Goal: Task Accomplishment & Management: Manage account settings

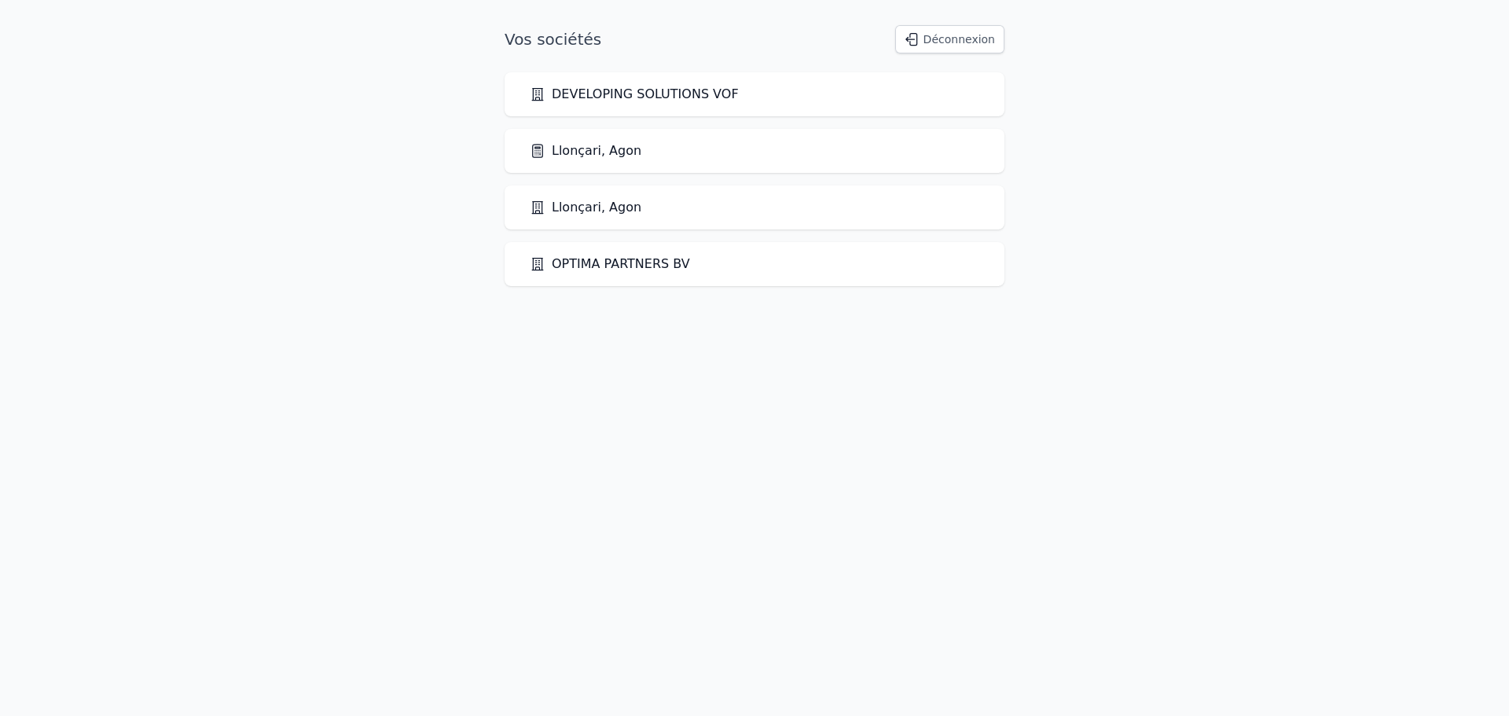
click at [577, 147] on link "Llonçari, Agon" at bounding box center [586, 150] width 112 height 19
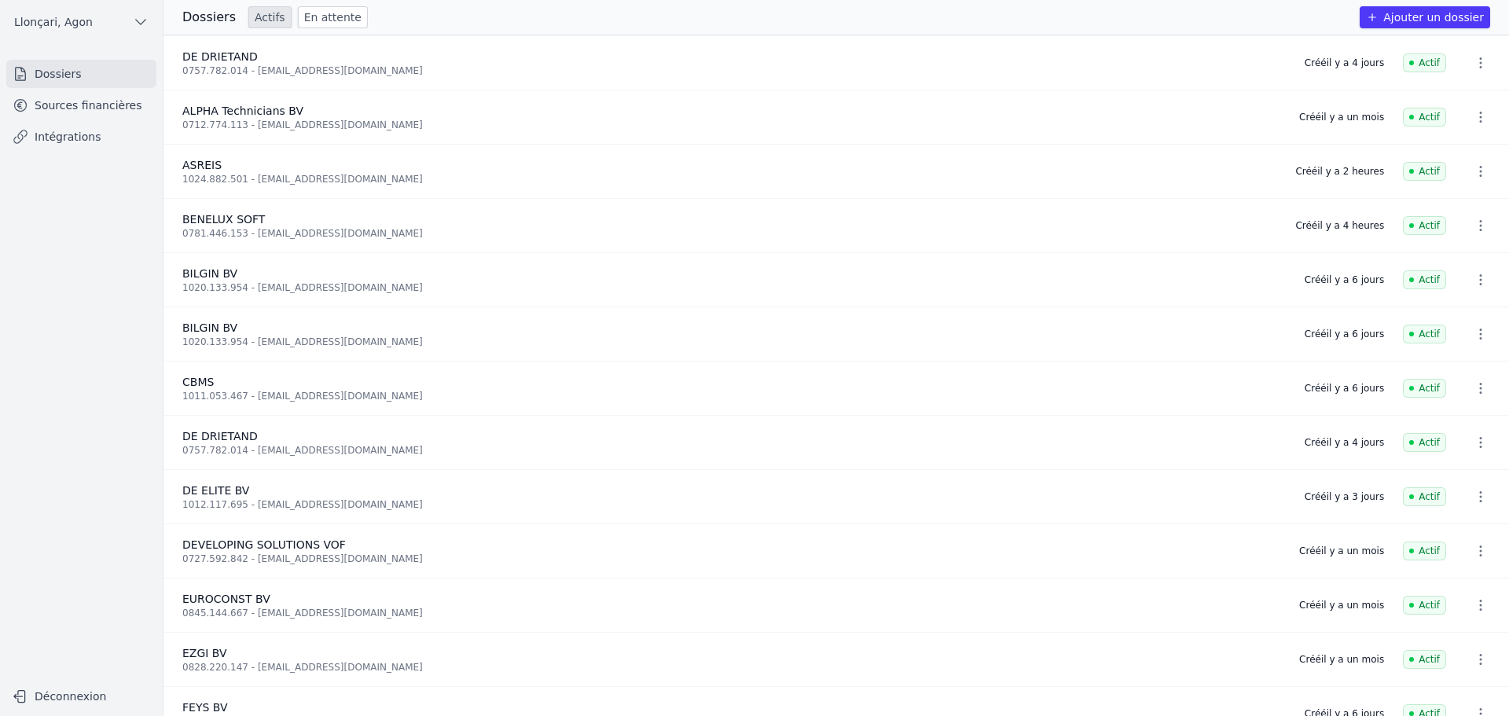
click at [1482, 61] on icon "button" at bounding box center [1481, 63] width 16 height 16
click at [81, 99] on div at bounding box center [754, 358] width 1509 height 716
click at [72, 106] on link "Sources financières" at bounding box center [81, 105] width 150 height 28
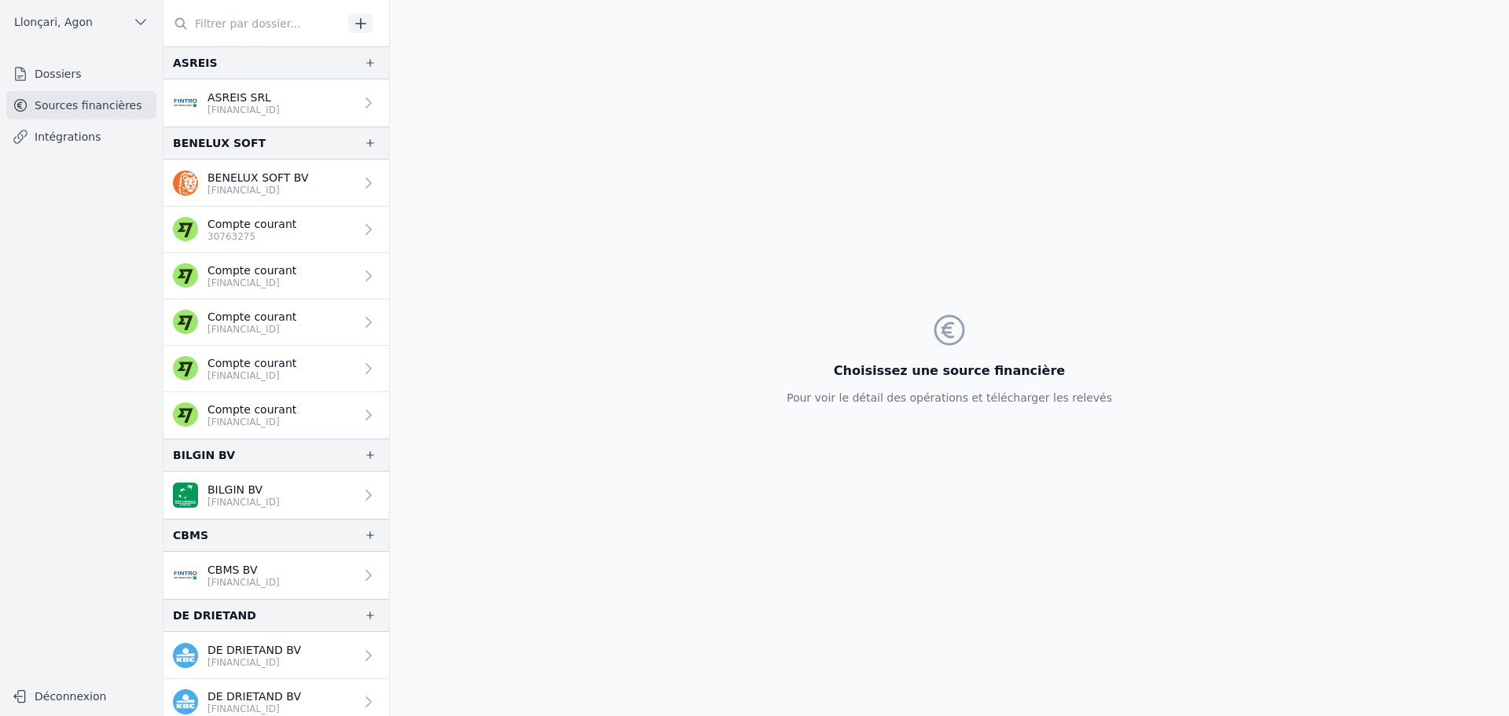
click at [288, 417] on p "[FINANCIAL_ID]" at bounding box center [252, 422] width 89 height 13
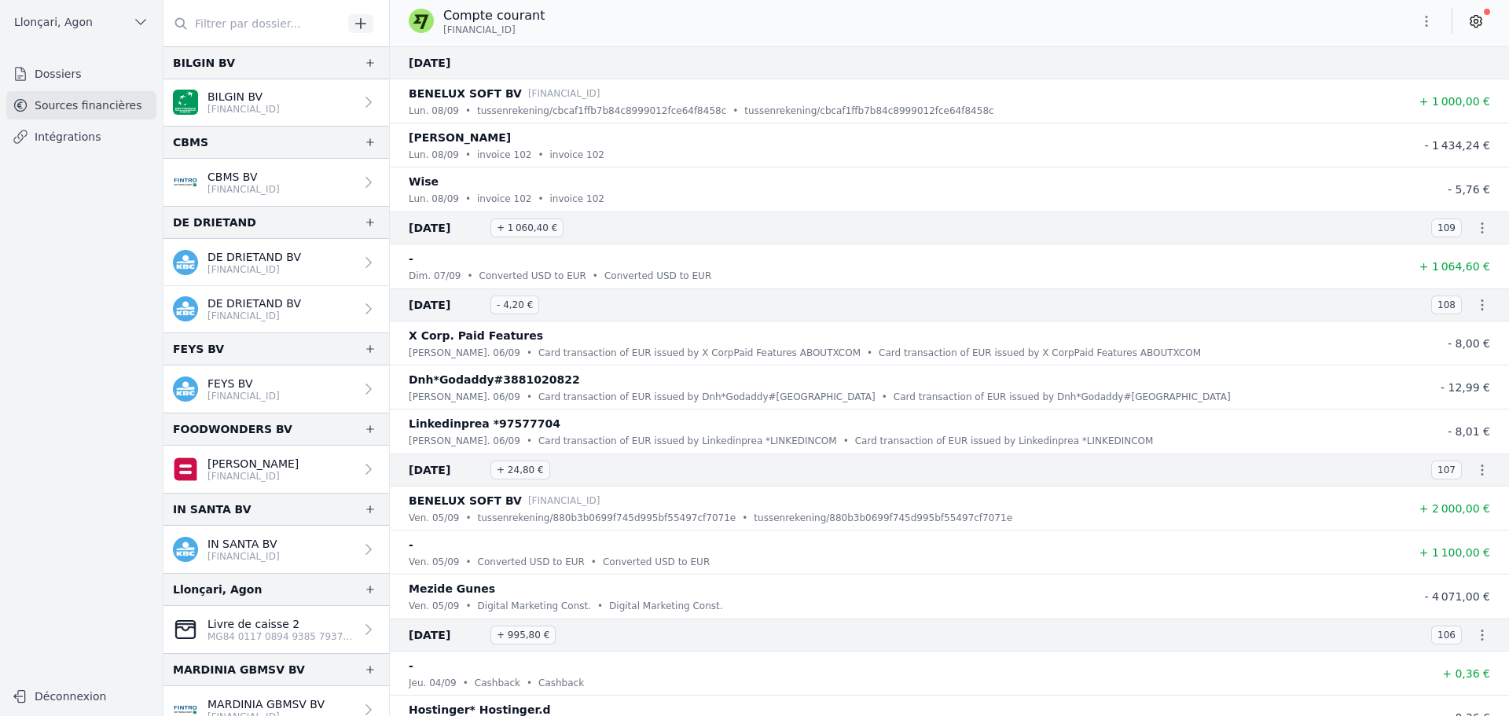
scroll to position [524, 0]
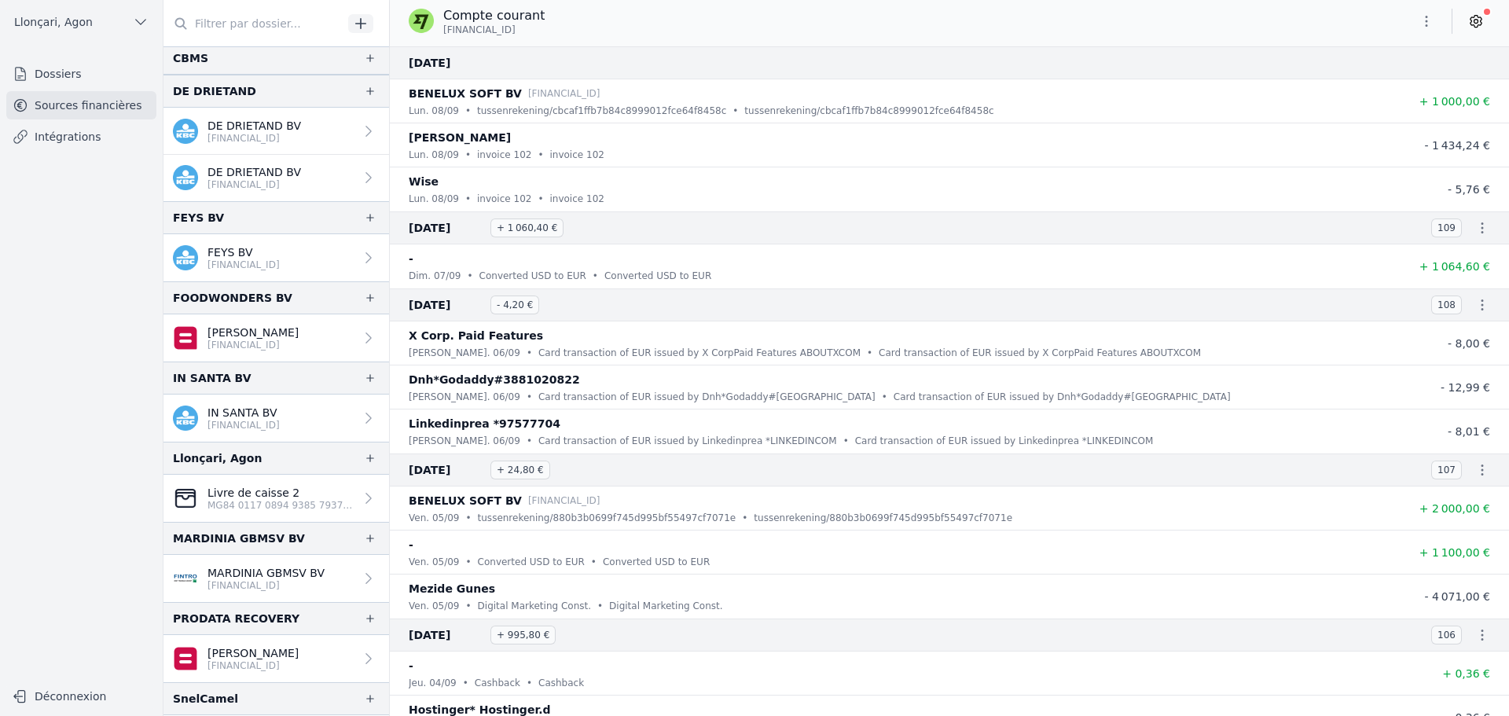
click at [266, 332] on p "[PERSON_NAME]" at bounding box center [253, 333] width 91 height 16
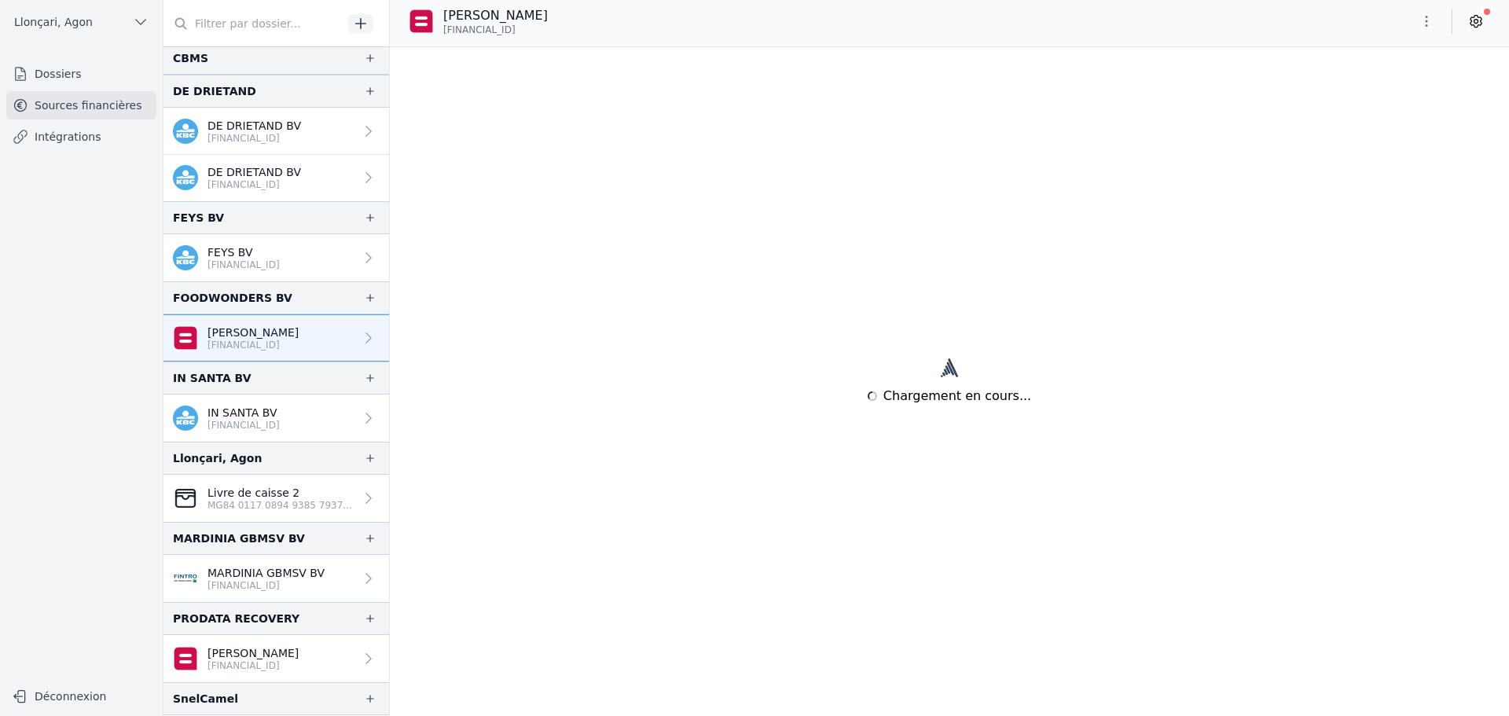
click at [1427, 17] on icon "button" at bounding box center [1427, 21] width 2 height 11
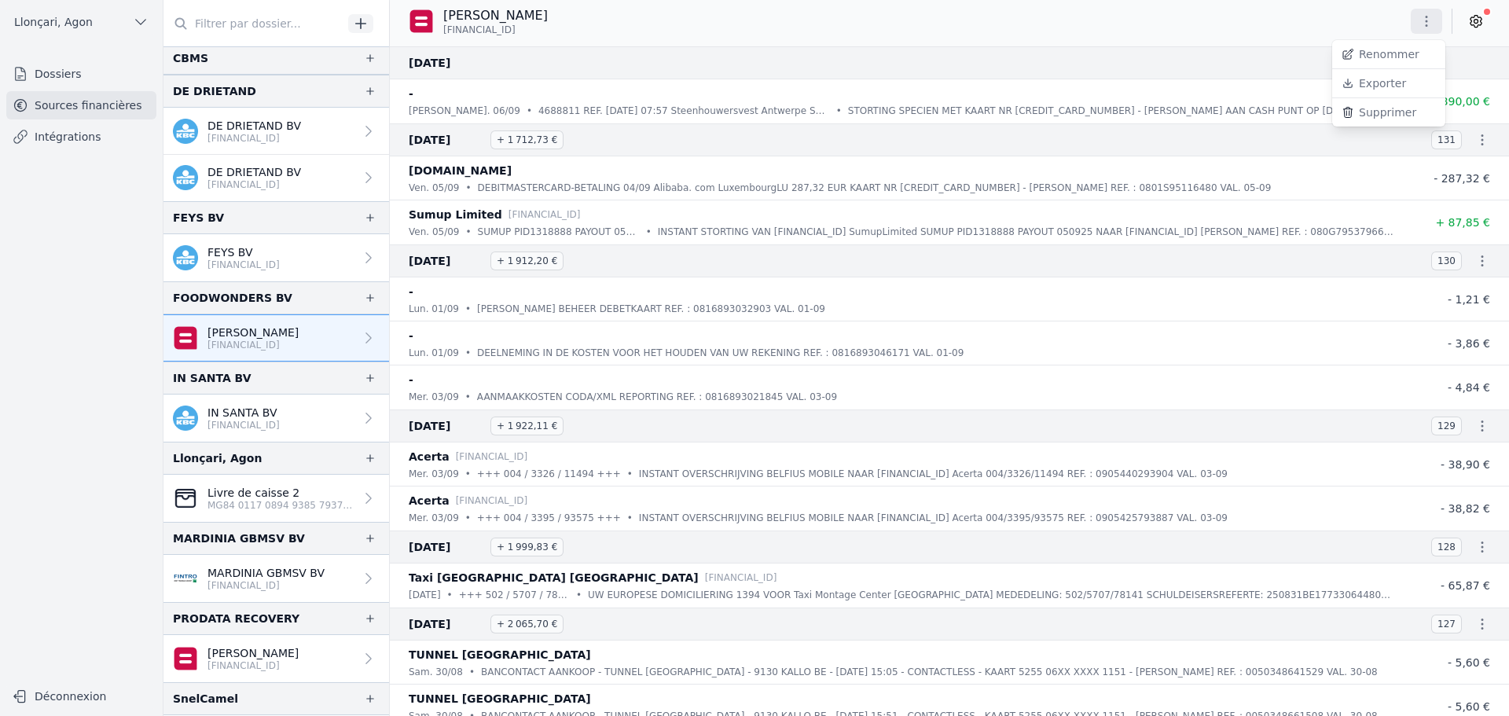
click at [1400, 57] on button "Renommer" at bounding box center [1388, 54] width 113 height 29
click at [112, 284] on nav "Dossiers Sources financières Intégrations" at bounding box center [82, 364] width 138 height 608
click at [108, 272] on nav "Dossiers Sources financières Intégrations" at bounding box center [82, 364] width 138 height 608
click at [1424, 20] on icon "button" at bounding box center [1427, 22] width 16 height 16
click at [1382, 57] on button "Renommer" at bounding box center [1388, 55] width 113 height 29
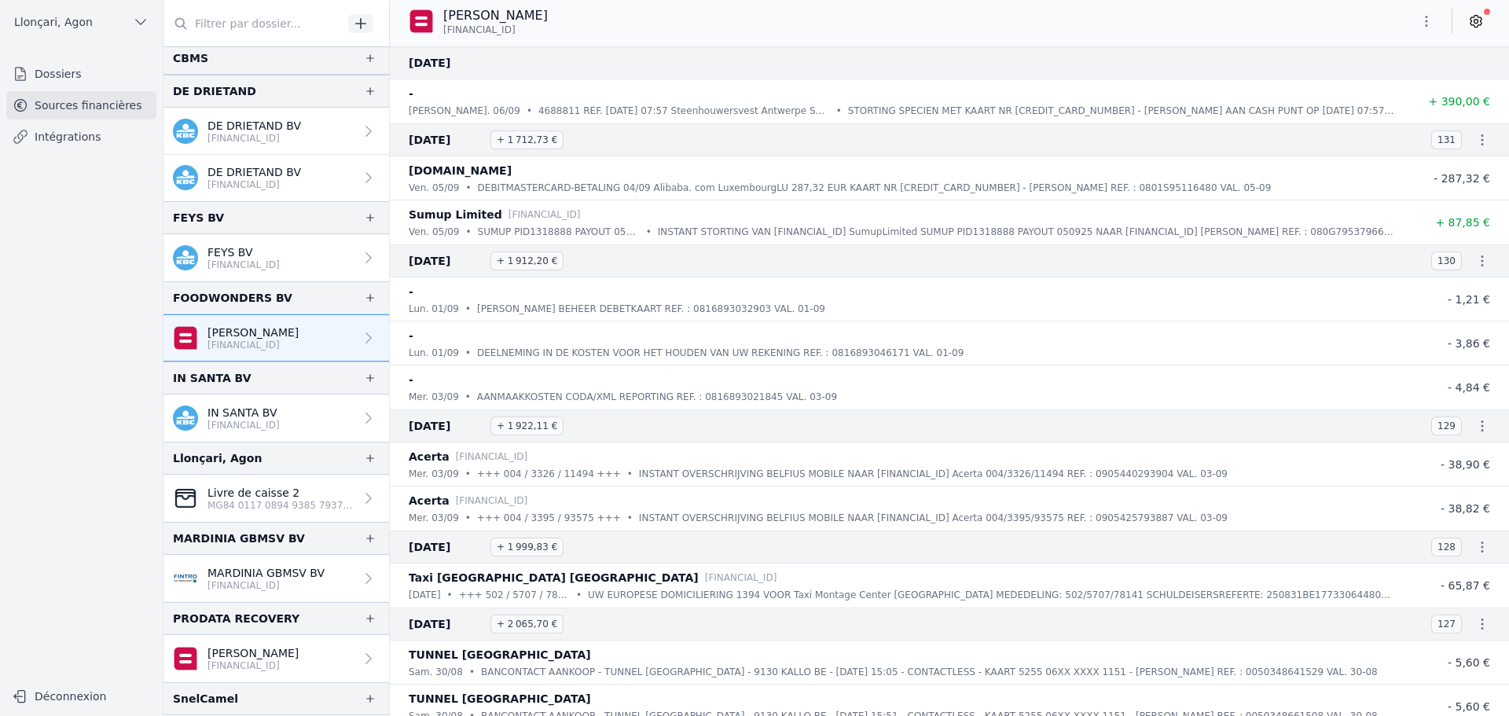
click at [1425, 16] on icon "button" at bounding box center [1427, 21] width 16 height 16
click at [1394, 53] on button "Renommer" at bounding box center [1388, 54] width 113 height 29
type input "FOODWONDERS"
click at [618, 15] on icon "submit" at bounding box center [624, 16] width 13 height 13
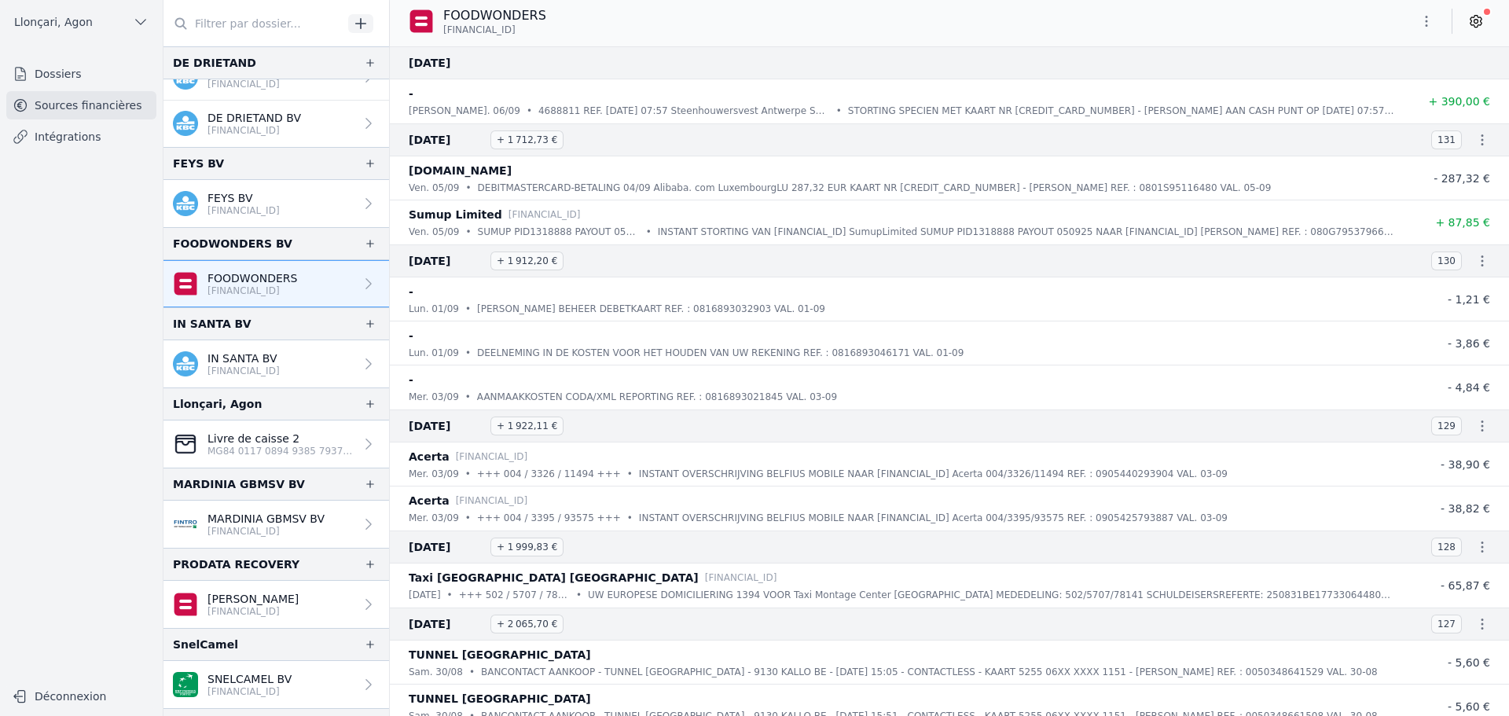
scroll to position [655, 0]
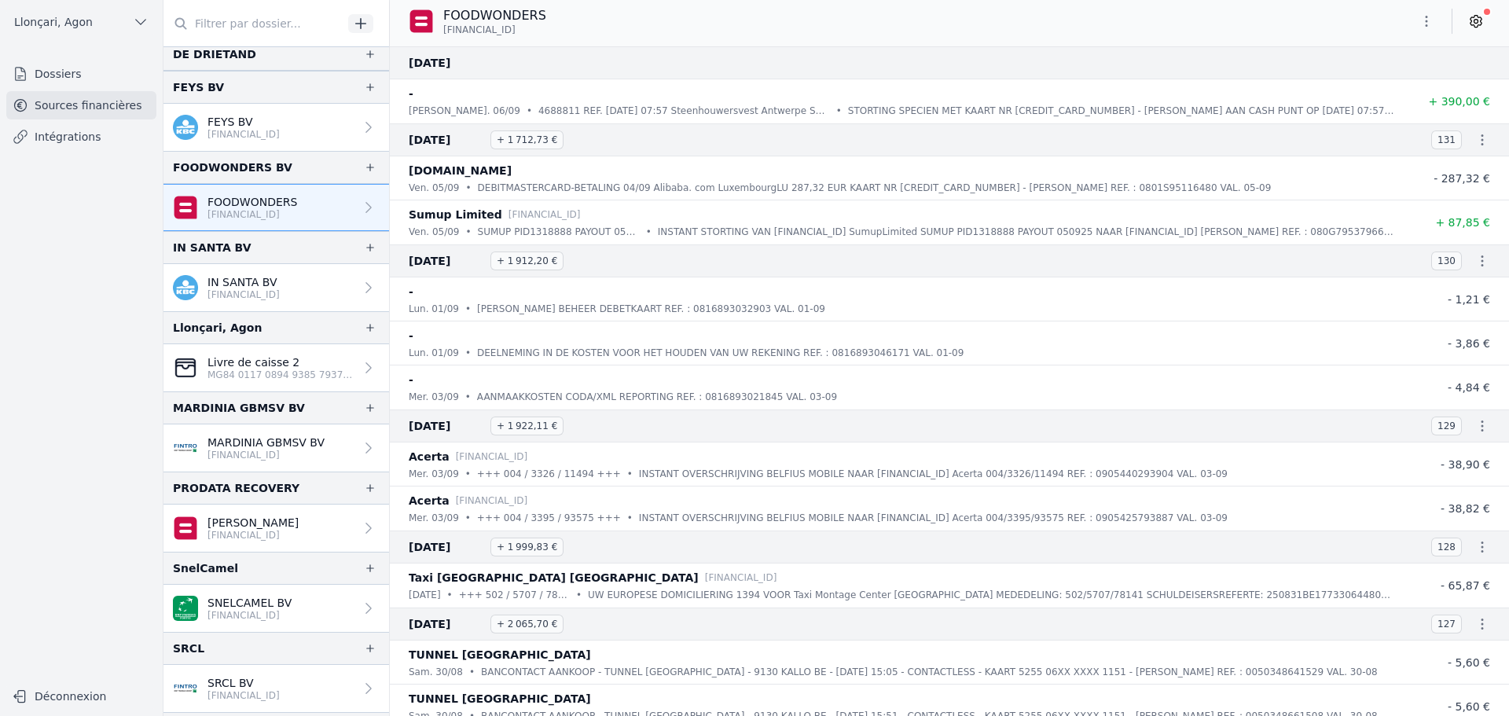
click at [260, 525] on p "[PERSON_NAME]" at bounding box center [253, 523] width 91 height 16
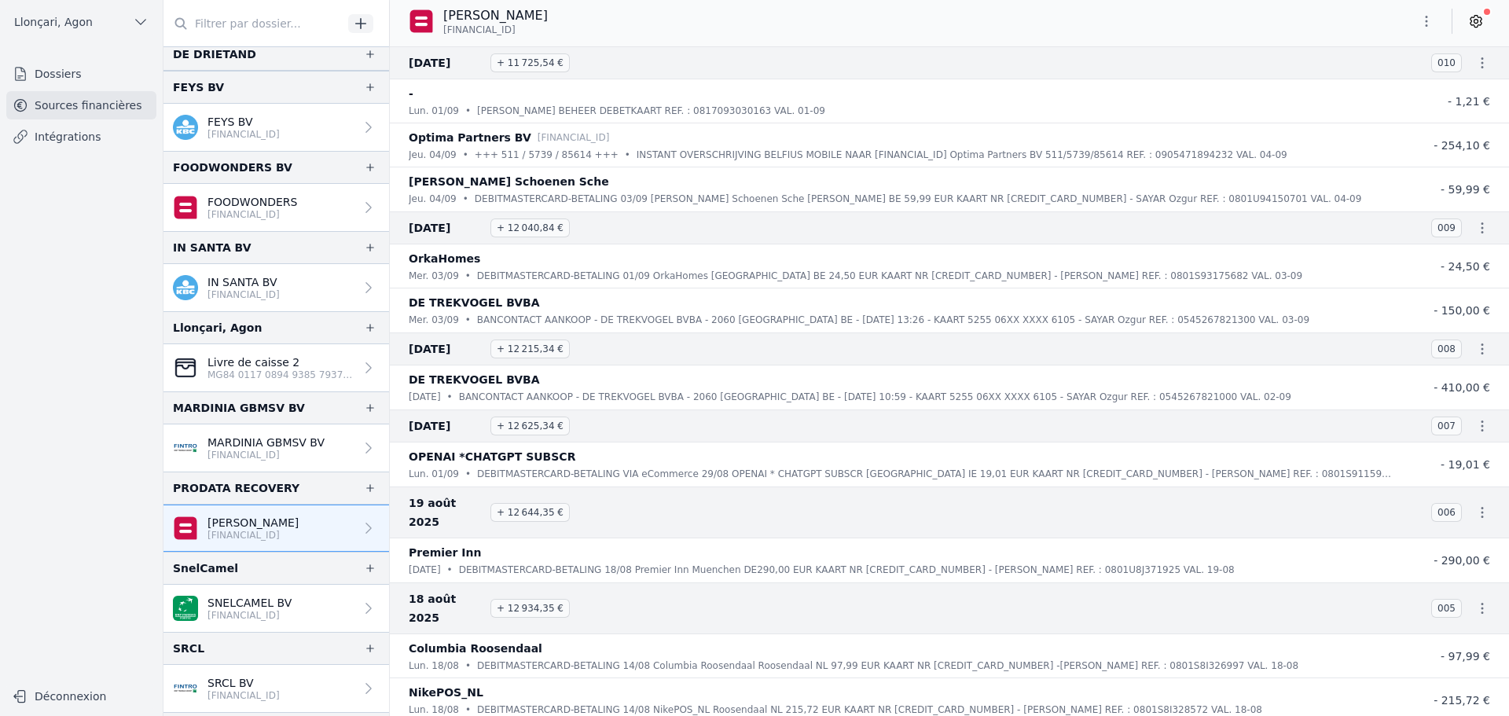
click at [1428, 18] on icon "button" at bounding box center [1427, 21] width 16 height 16
click at [1380, 50] on button "Renommer" at bounding box center [1388, 54] width 113 height 29
type input "PRODATA RECOVERY"
click at [619, 15] on icon "submit" at bounding box center [624, 16] width 13 height 13
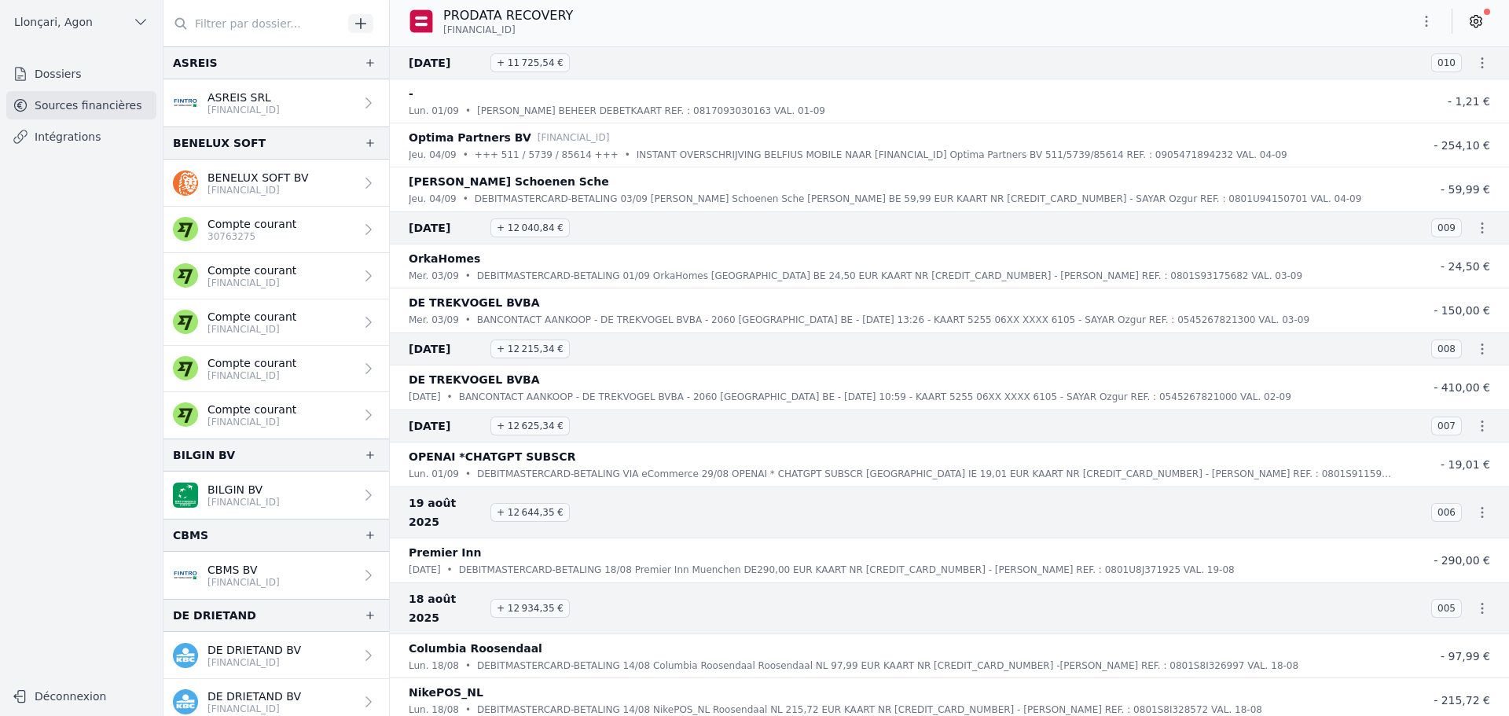
click at [261, 232] on p "30763275" at bounding box center [252, 236] width 89 height 13
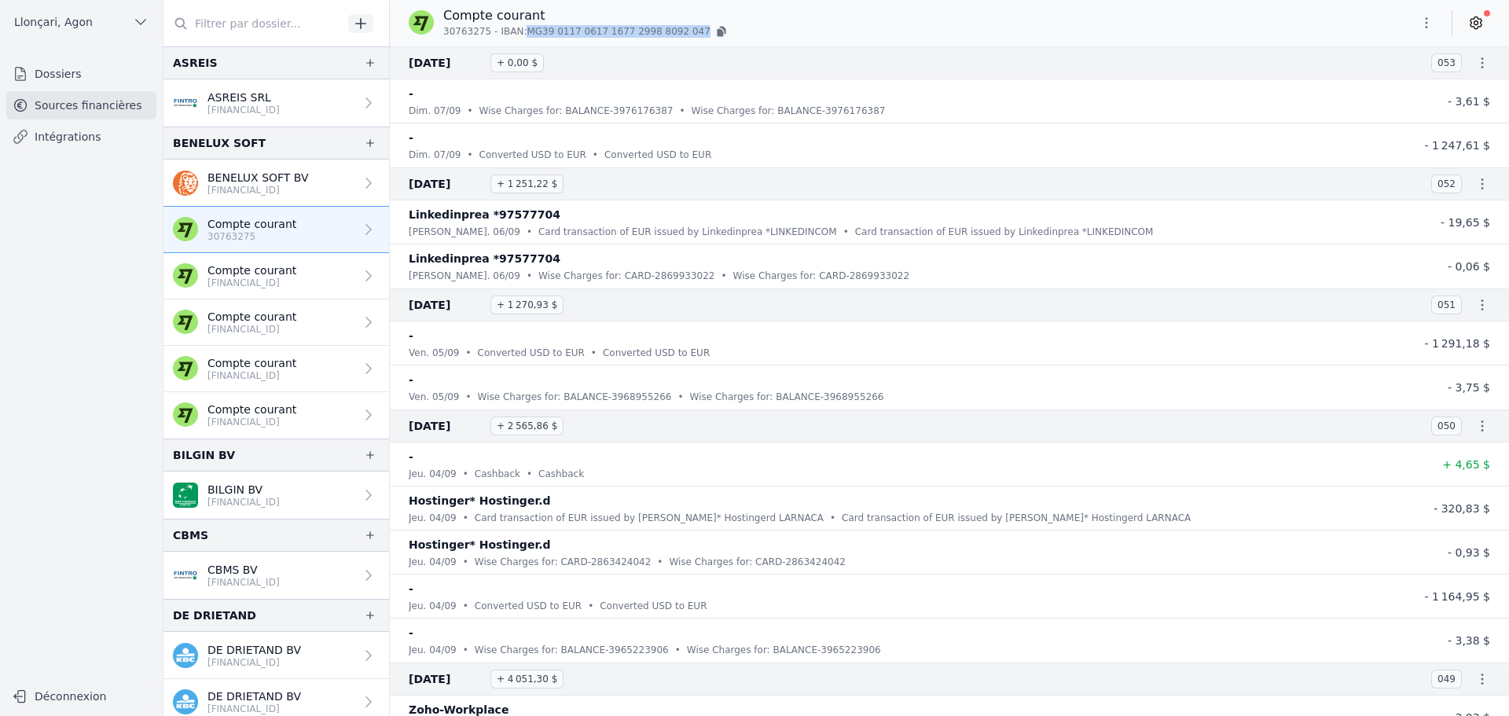
drag, startPoint x: 521, startPoint y: 31, endPoint x: 678, endPoint y: 31, distance: 157.2
click at [678, 31] on p "30763275 - IBAN: MG39 [FINANCIAL_ID] [FINANCIAL_ID]" at bounding box center [586, 32] width 286 height 16
click at [717, 31] on icon "button" at bounding box center [720, 33] width 6 height 8
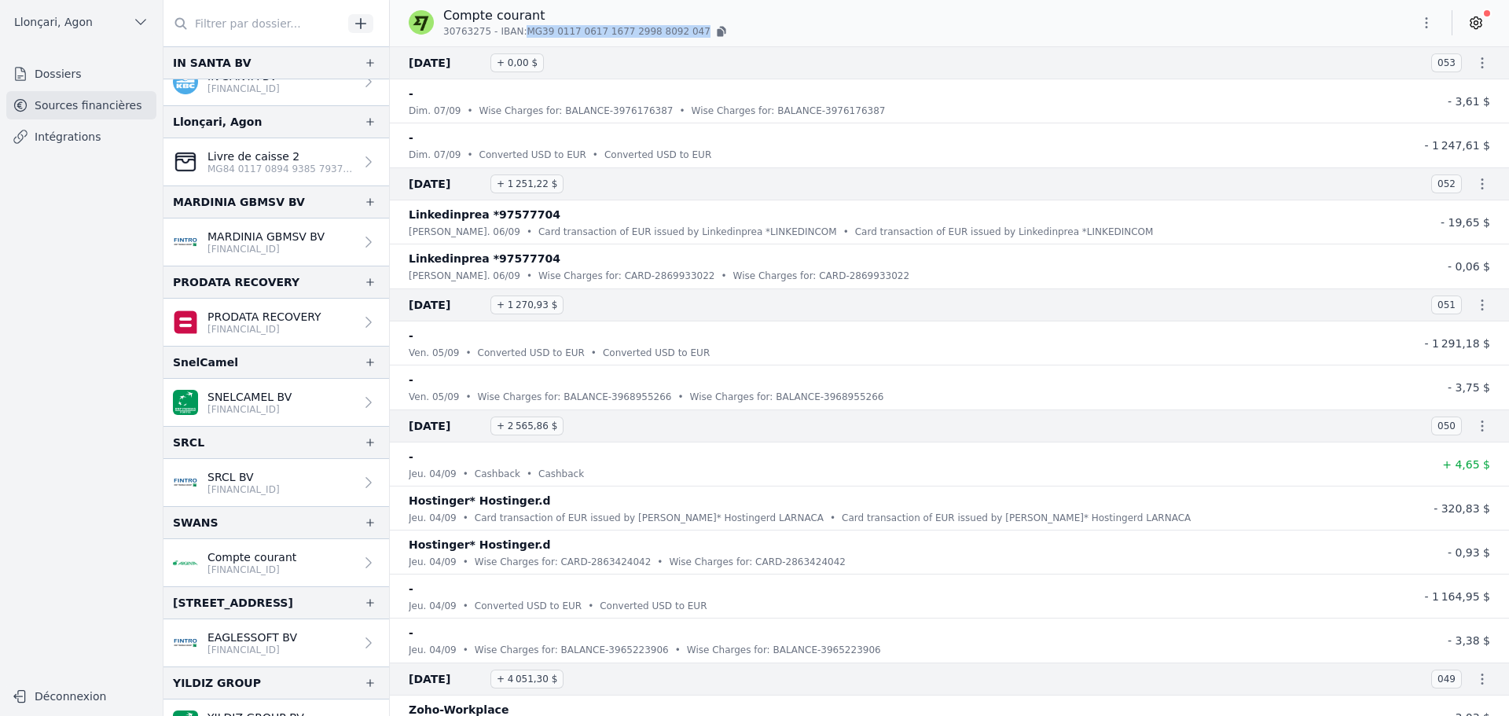
scroll to position [891, 0]
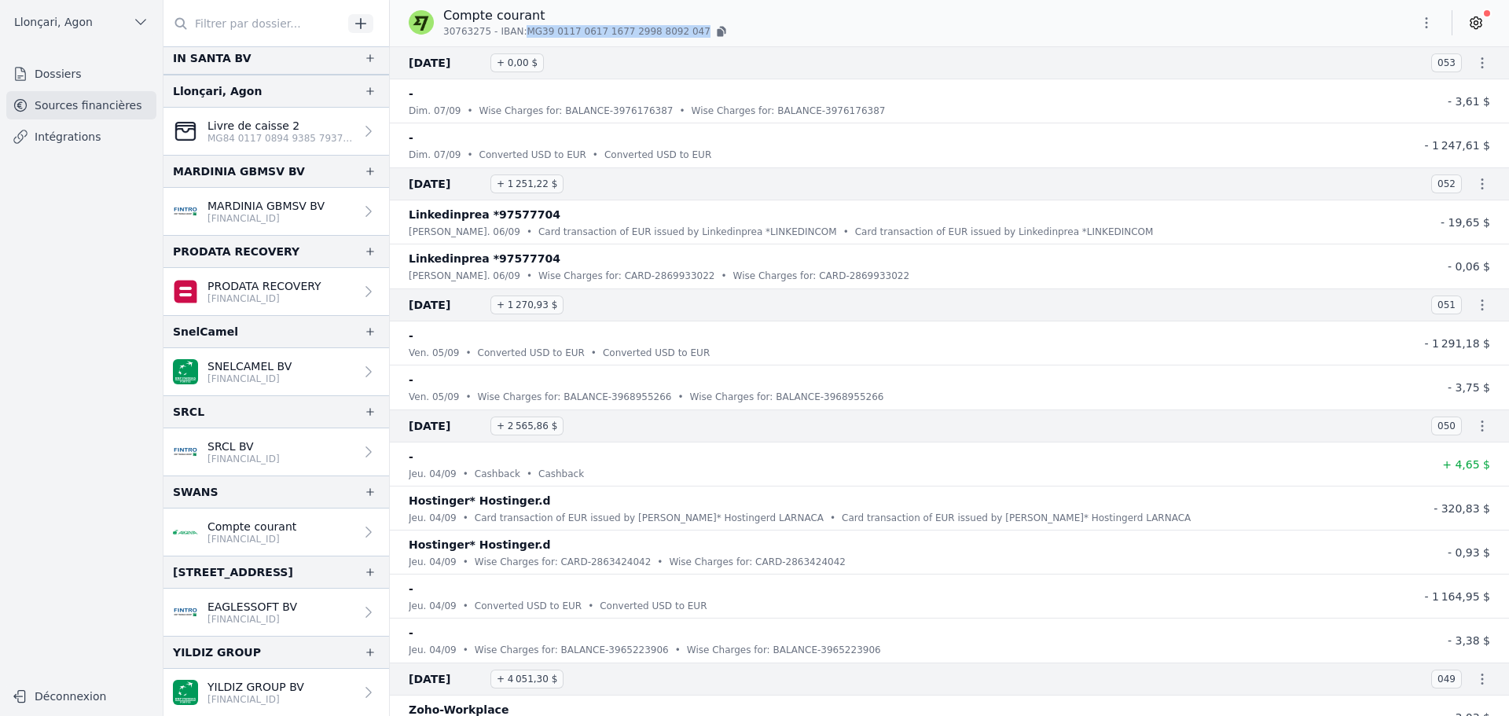
click at [283, 524] on p "Compte courant" at bounding box center [252, 527] width 89 height 16
click at [1427, 17] on icon "button" at bounding box center [1427, 22] width 2 height 11
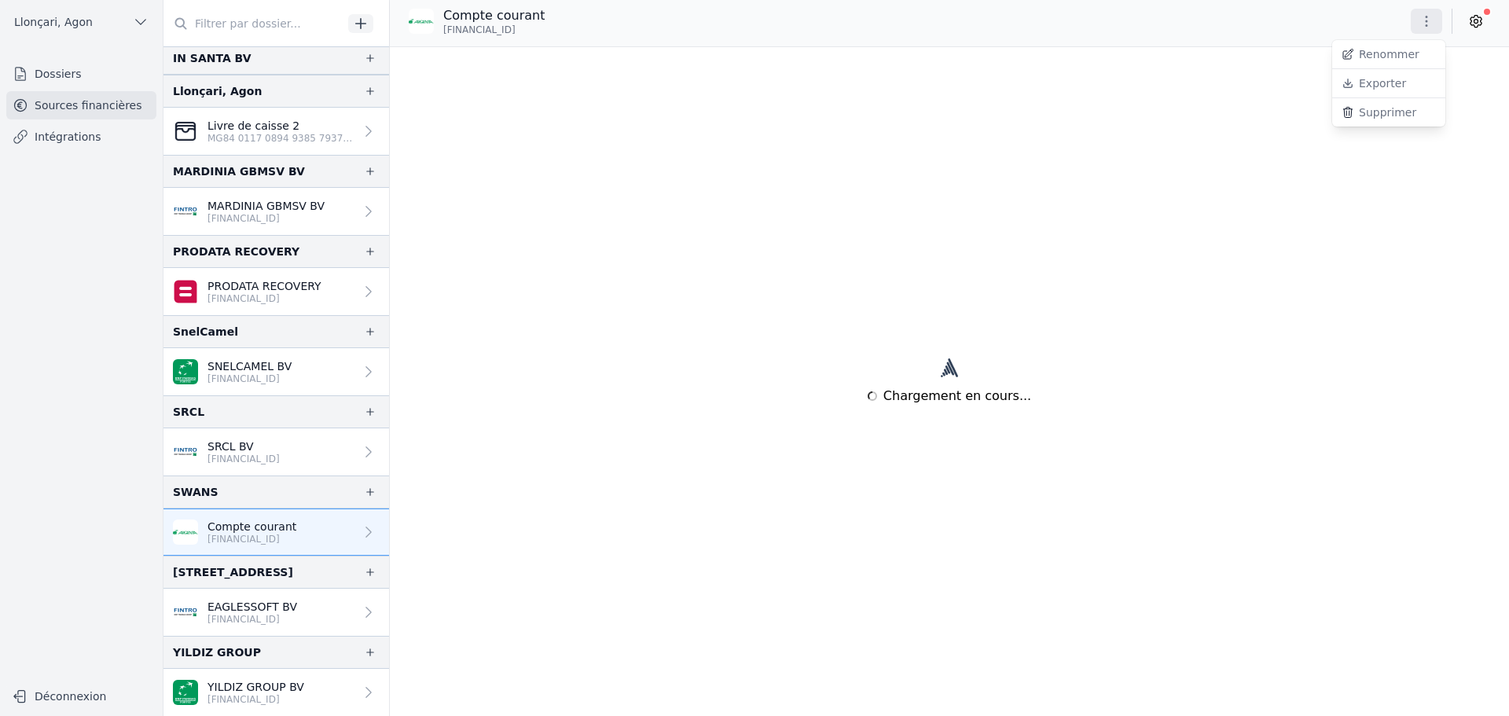
click at [1381, 60] on button "Renommer" at bounding box center [1388, 54] width 113 height 29
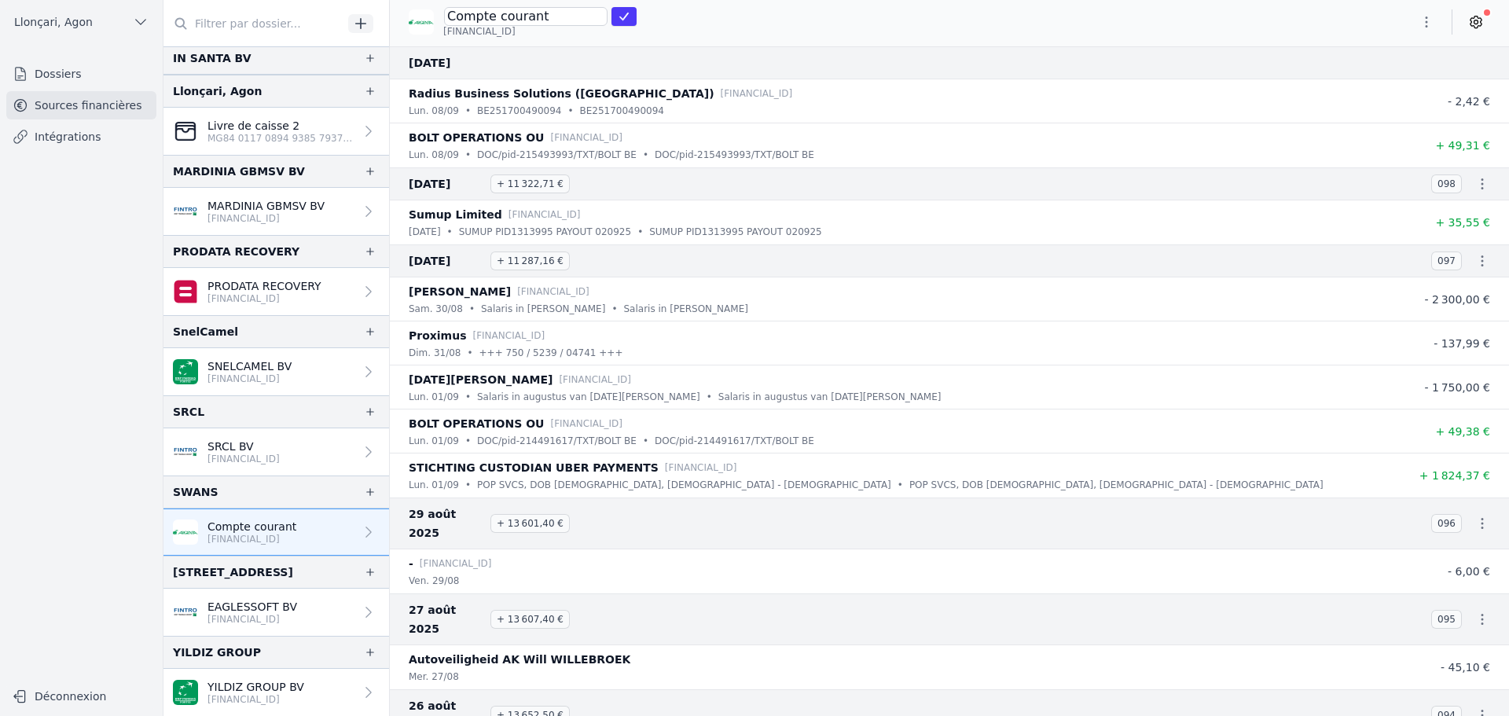
paste input "Argenta Spaarbank"
drag, startPoint x: 501, startPoint y: 14, endPoint x: 652, endPoint y: 13, distance: 151.7
click at [649, 16] on div "Argenta Spaarbank [FINANCIAL_ID]" at bounding box center [949, 21] width 1119 height 31
type input "Argenta"
click button "submit" at bounding box center [624, 16] width 25 height 19
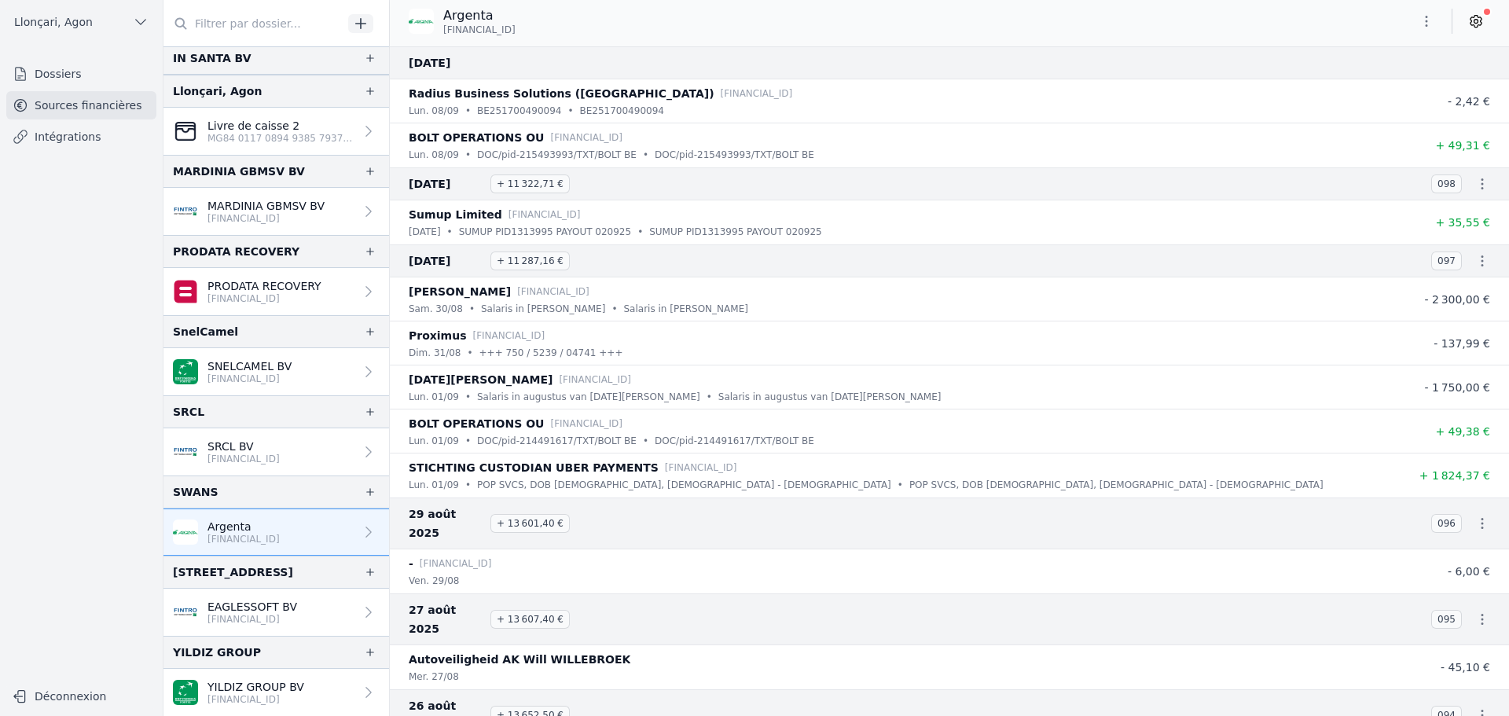
drag, startPoint x: 536, startPoint y: 30, endPoint x: 442, endPoint y: 34, distance: 94.4
click at [442, 34] on div "Argenta [FINANCIAL_ID]" at bounding box center [468, 21] width 119 height 30
copy span "[FINANCIAL_ID]"
click at [1426, 22] on icon "button" at bounding box center [1427, 21] width 2 height 11
click at [1398, 54] on button "Renommer" at bounding box center [1388, 54] width 113 height 29
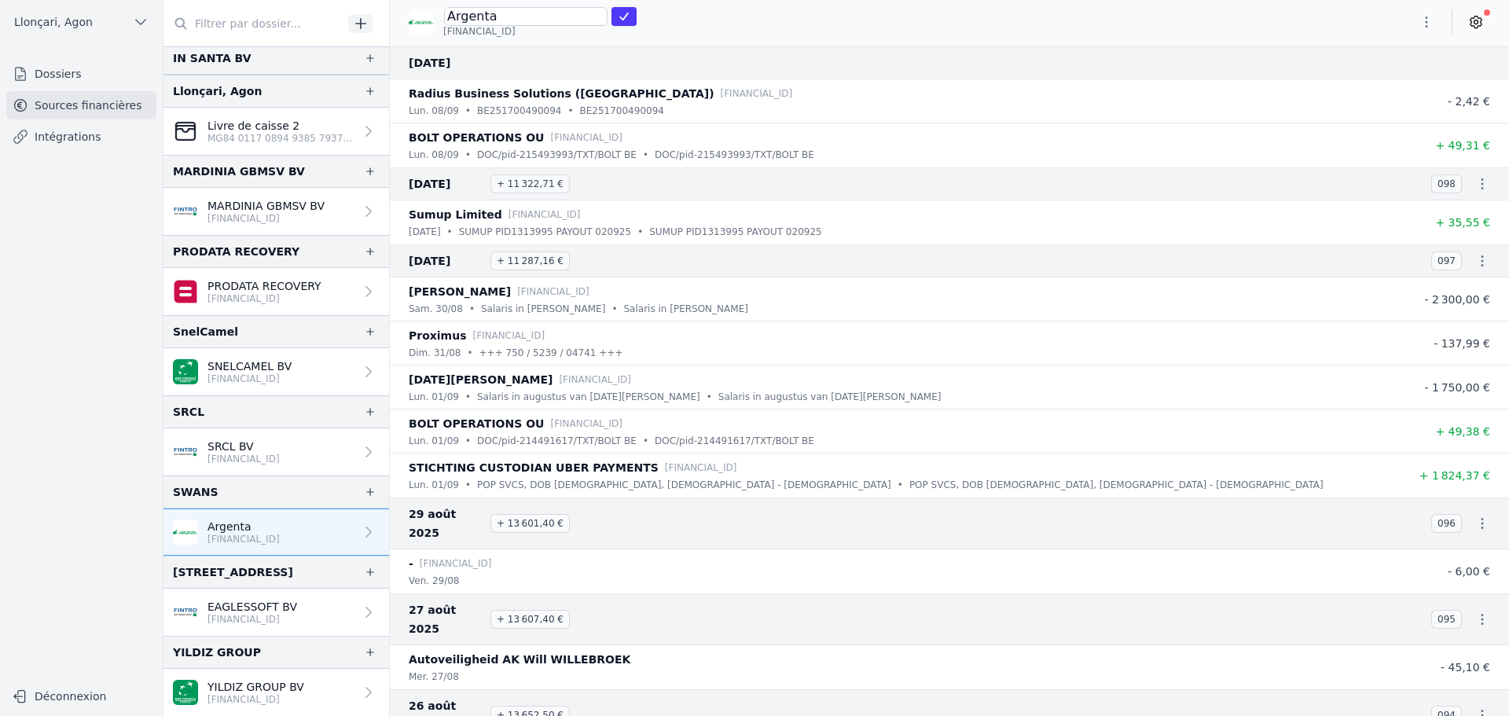
paste input "SWANS"
type input "SWANS SRL"
click at [620, 14] on icon "submit" at bounding box center [624, 16] width 13 height 13
click at [1434, 16] on icon "button" at bounding box center [1427, 21] width 16 height 16
click at [1383, 57] on button "Renommer" at bounding box center [1388, 54] width 113 height 29
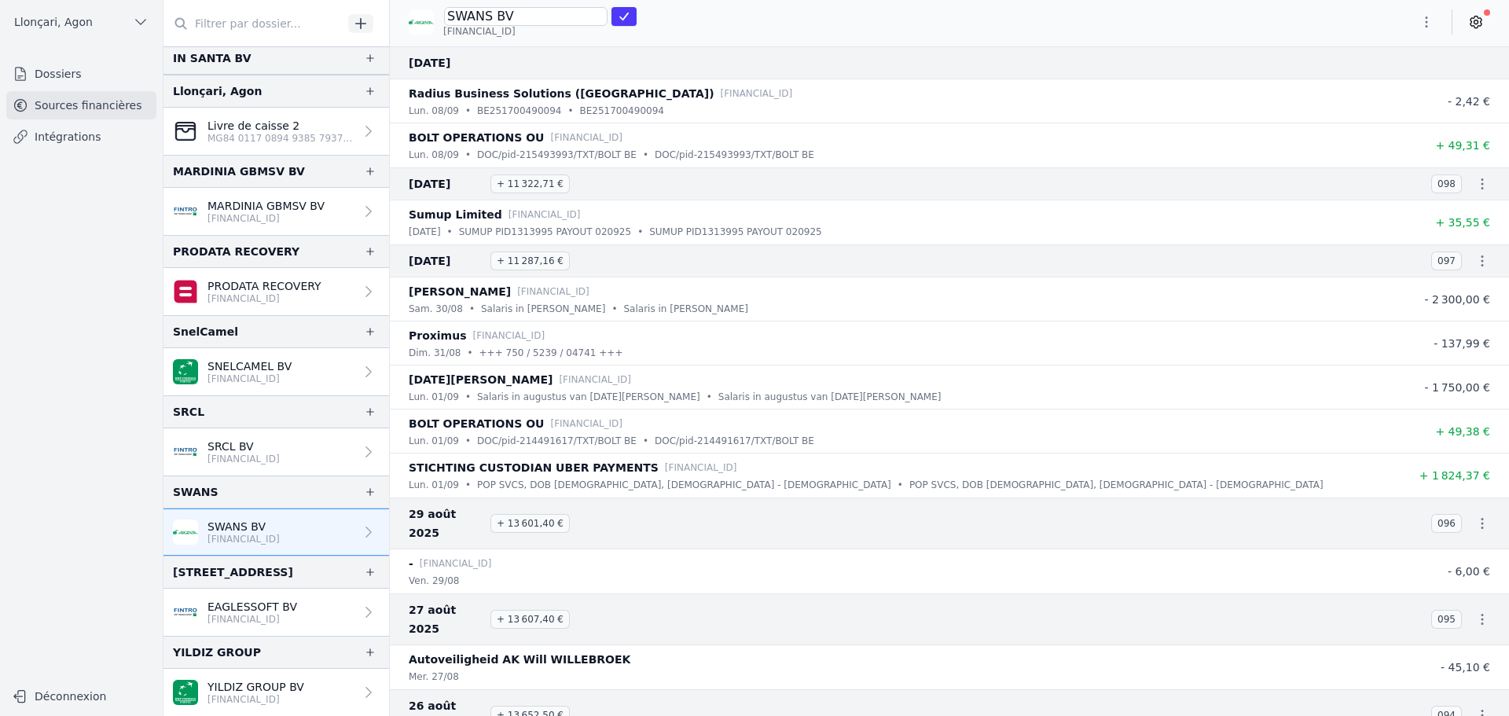
type input "SWANS BV"
click at [618, 13] on icon "submit" at bounding box center [624, 16] width 13 height 13
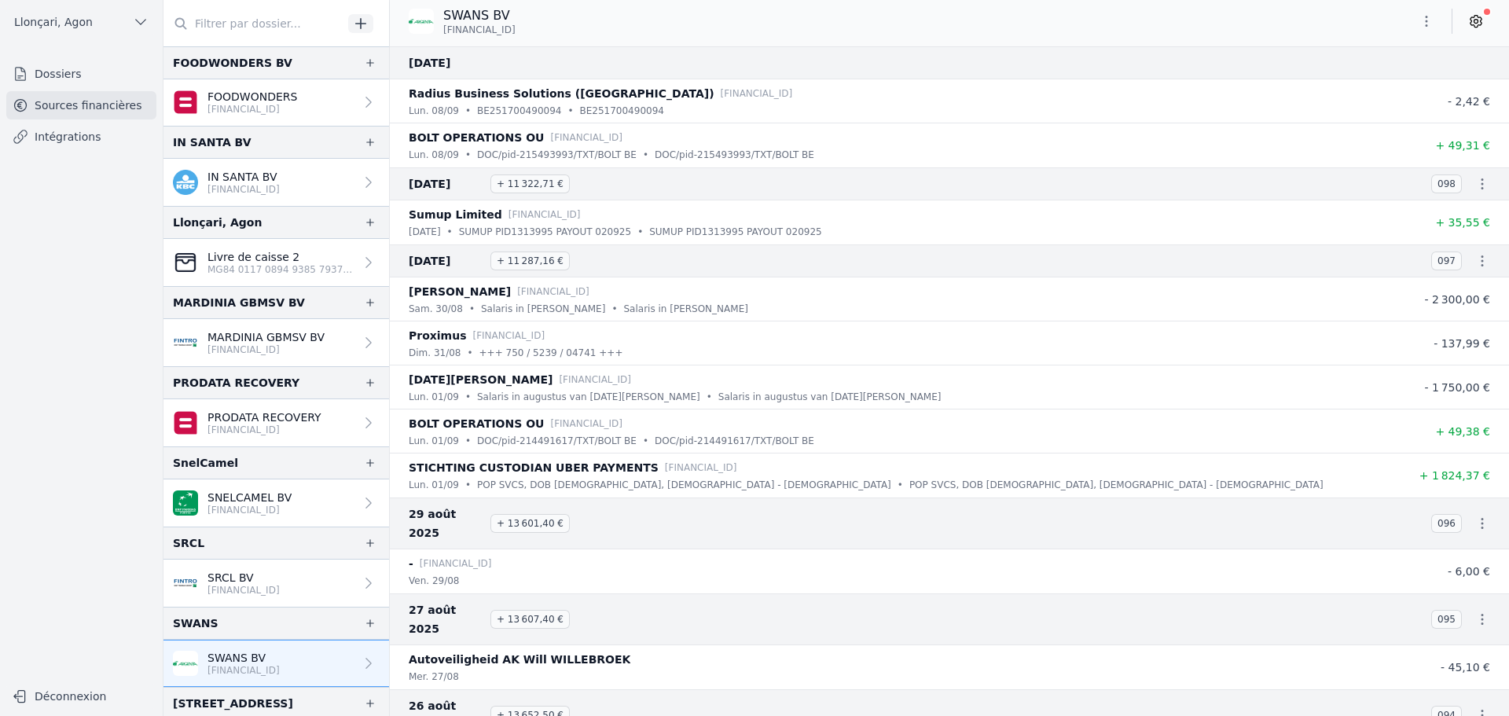
click at [281, 418] on p "PRODATA RECOVERY" at bounding box center [265, 418] width 114 height 16
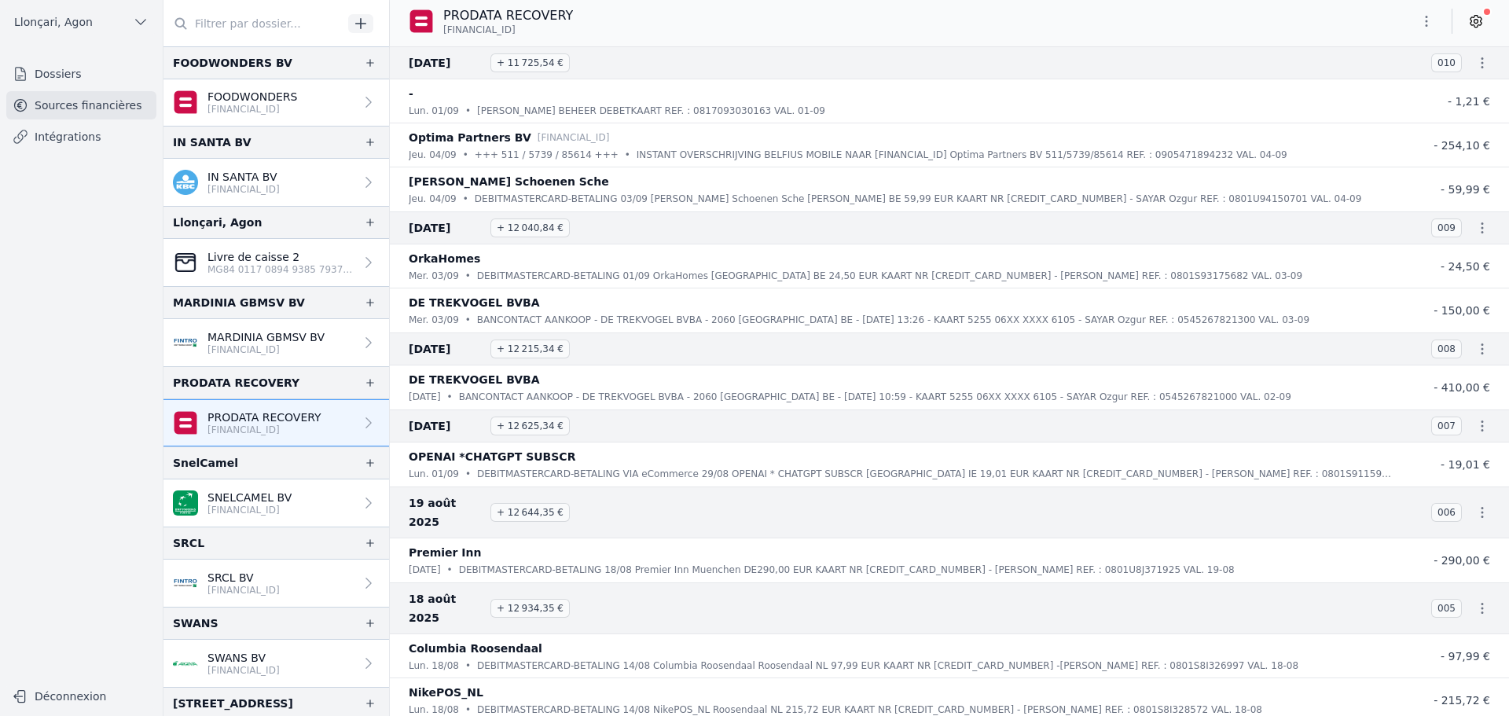
click at [1432, 17] on icon "button" at bounding box center [1427, 21] width 16 height 16
click at [1410, 50] on button "Renommer" at bounding box center [1388, 54] width 113 height 29
type input "PRODATA RECOVERY BV"
click at [626, 14] on button "submit" at bounding box center [624, 16] width 25 height 19
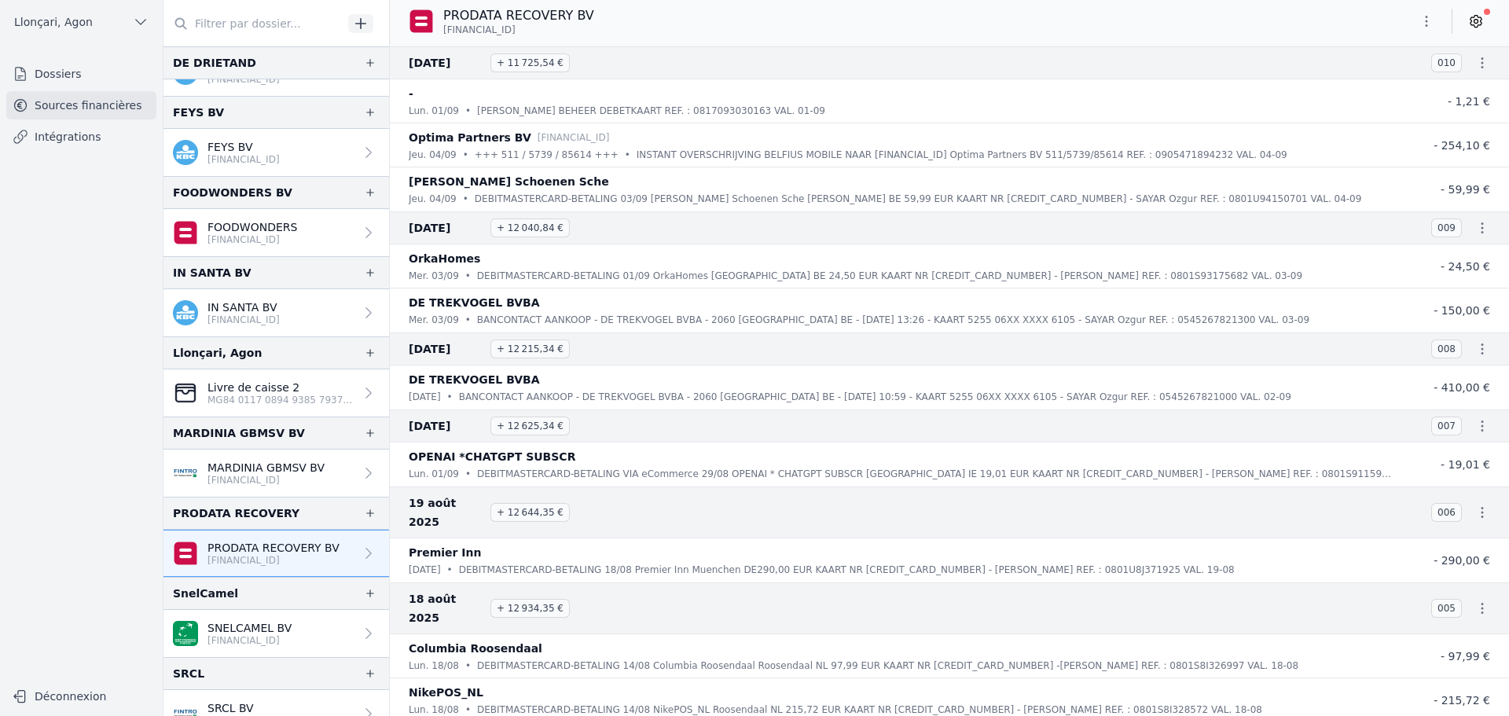
click at [294, 228] on p "FOODWONDERS" at bounding box center [253, 227] width 90 height 16
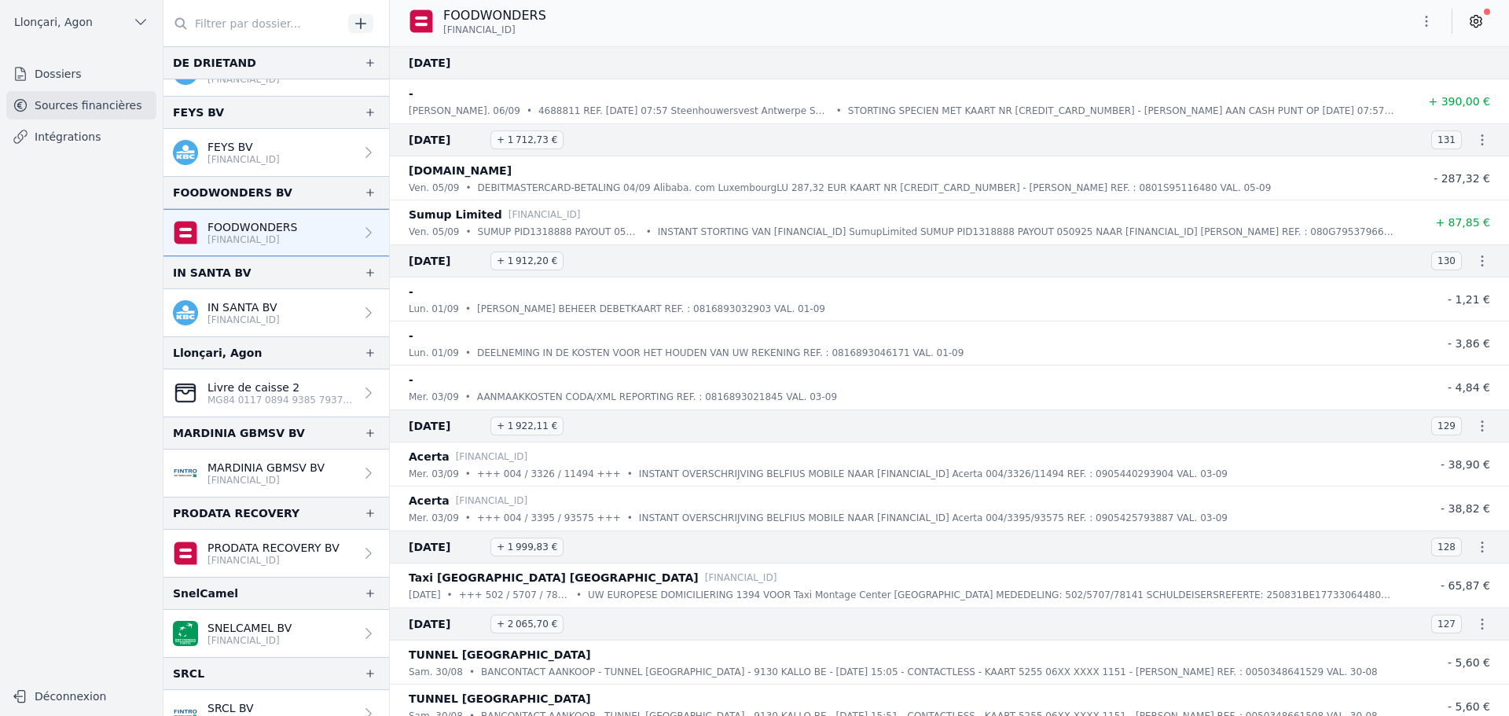
click at [1424, 18] on icon "button" at bounding box center [1427, 21] width 16 height 16
click at [1406, 47] on button "Renommer" at bounding box center [1388, 54] width 113 height 29
type input "FOODWONDERS BV"
click at [624, 17] on icon "submit" at bounding box center [624, 16] width 13 height 13
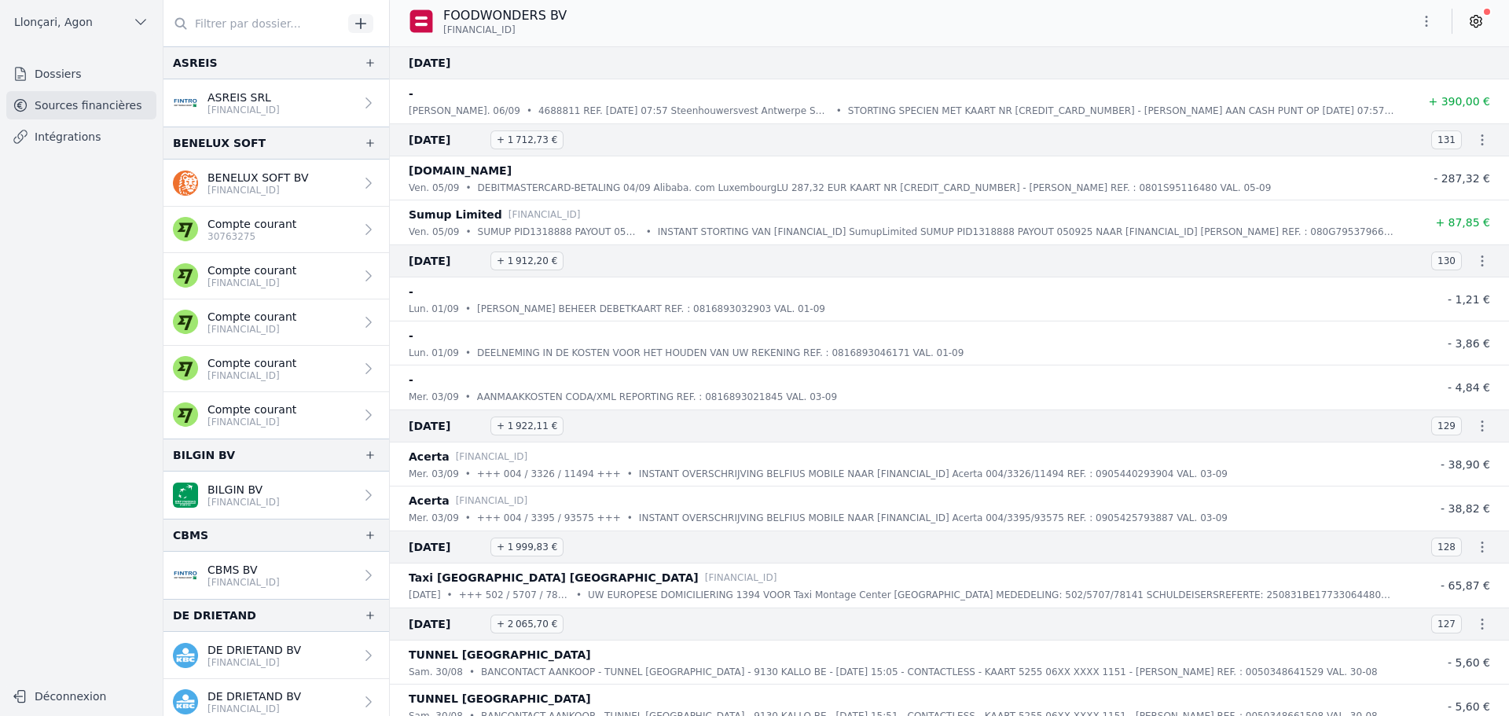
click at [252, 103] on p "ASREIS SRL" at bounding box center [244, 98] width 72 height 16
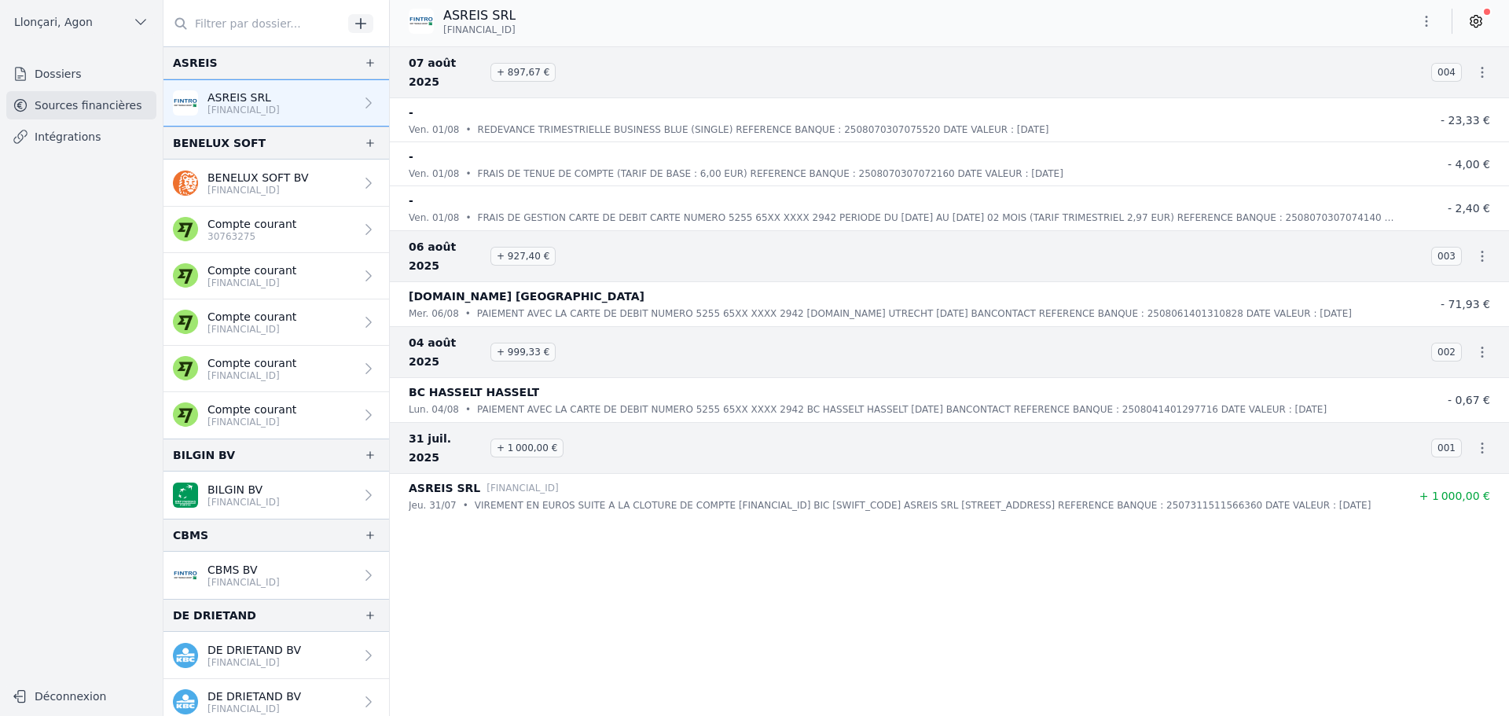
click at [1424, 23] on icon "button" at bounding box center [1427, 21] width 16 height 16
click at [1376, 54] on button "Renommer" at bounding box center [1388, 54] width 113 height 29
drag, startPoint x: 493, startPoint y: 15, endPoint x: 536, endPoint y: 17, distance: 43.3
click at [536, 17] on input "ASREIS SRL" at bounding box center [526, 16] width 164 height 19
type input "ASREIS BV"
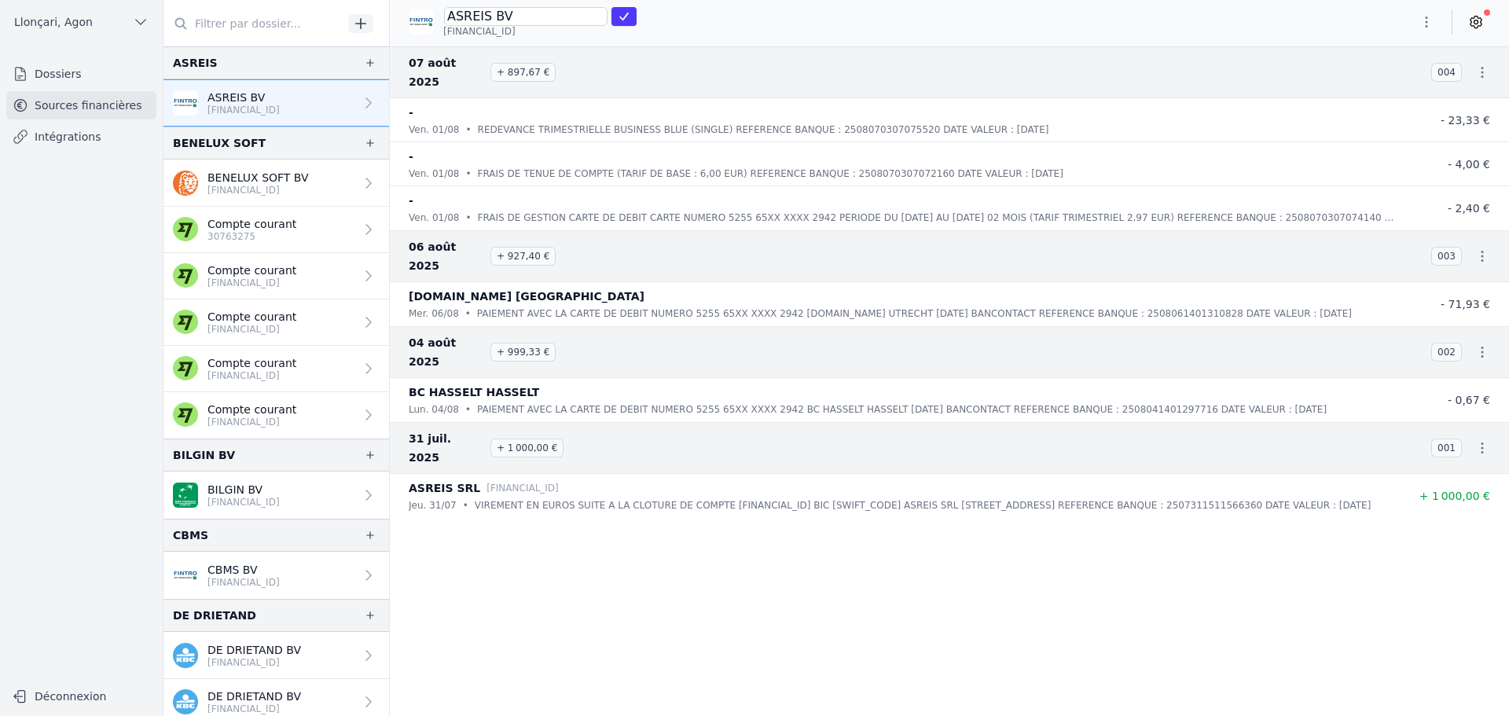
click at [618, 14] on icon "submit" at bounding box center [624, 16] width 13 height 13
